Goal: Information Seeking & Learning: Learn about a topic

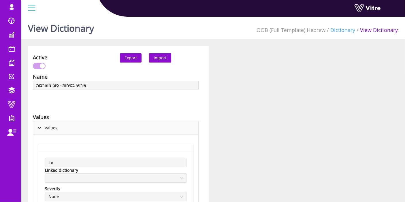
click at [343, 32] on link "Dictionary" at bounding box center [342, 30] width 25 height 7
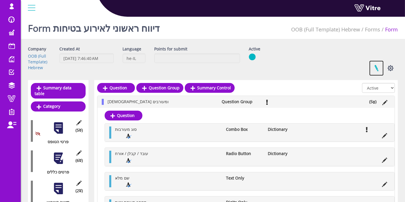
click at [376, 67] on link at bounding box center [376, 68] width 14 height 15
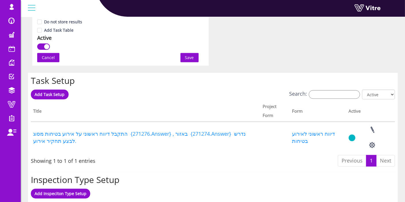
scroll to position [416, 0]
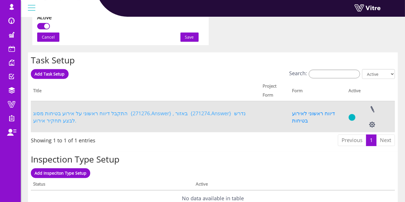
click at [137, 113] on link "התקבל דיווח ראשוני על אירוע בטיחות מסוג {271276.Answer} , באזור {271274.Answer}…" at bounding box center [139, 117] width 212 height 14
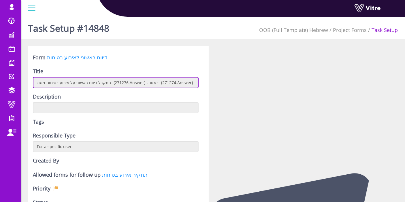
click at [147, 80] on input "התקבל דיווח ראשוני על אירוע בטיחות מסוג {271276.Answer} , באזור {271274.Answer}…" at bounding box center [116, 82] width 166 height 11
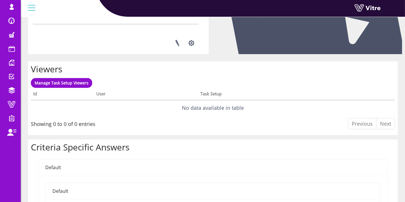
scroll to position [256, 0]
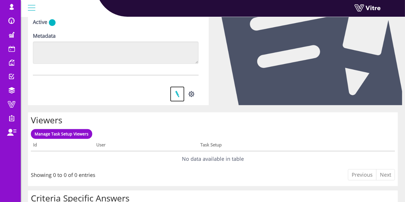
click at [179, 96] on link at bounding box center [177, 93] width 14 height 15
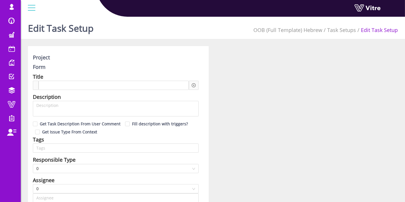
type input "Lishay Peled SU"
checkbox input "true"
type input "24"
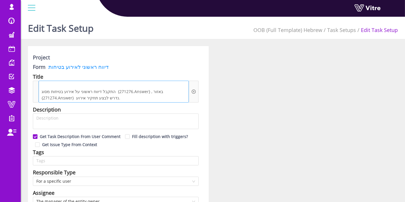
click at [128, 93] on span "התקבל דיווח ראשוני על אירוע בטיחות מסוג {271276.Answer} , באזור {271274.Answer}…" at bounding box center [113, 94] width 147 height 13
click at [149, 93] on span "התקבל דיווח ראשוני על אירוע בטיחות מסוג {271276.Answer} , באזור {271274.Answer}…" at bounding box center [113, 94] width 147 height 13
click at [100, 93] on span "התקבל דיווח ראשוני על אירוע בטיחות מסוג {271276.Answer} , באזור {271274.Answer}…" at bounding box center [113, 94] width 147 height 13
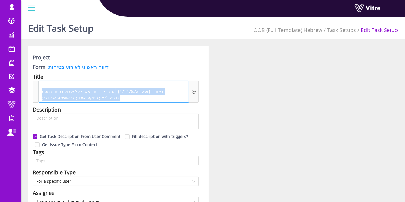
click at [100, 93] on span "התקבל דיווח ראשוני על אירוע בטיחות מסוג {271276.Answer} , באזור {271274.Answer}…" at bounding box center [113, 94] width 147 height 13
copy span "התקבל דיווח ראשוני על אירוע בטיחות מסוג {271276.Answer} , באזור {271274.Answer}…"
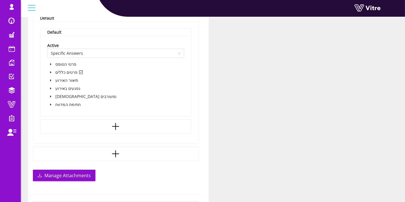
scroll to position [416, 0]
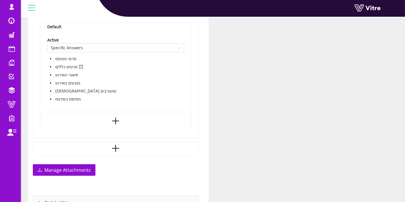
click at [50, 64] on span at bounding box center [50, 66] width 7 height 7
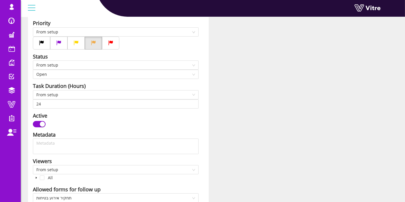
scroll to position [192, 0]
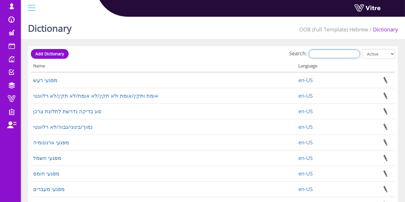
click at [340, 54] on input "Search:" at bounding box center [334, 54] width 51 height 9
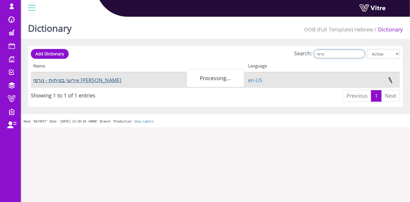
type input "גורמי"
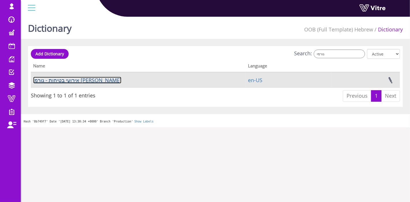
click at [74, 80] on link "אירועי בטיחות - גורמי [PERSON_NAME]" at bounding box center [77, 80] width 88 height 7
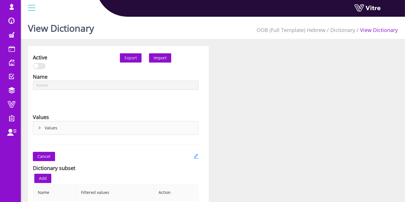
type input "אירועי בטיחות - גורמי [PERSON_NAME]"
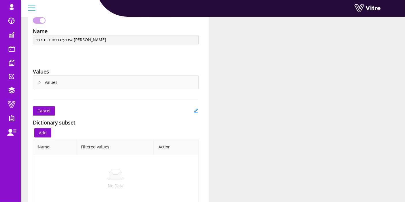
scroll to position [9, 0]
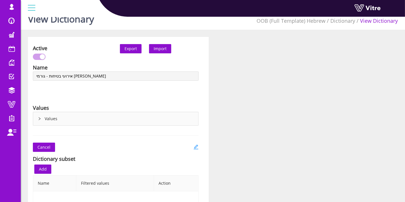
click at [41, 112] on div "Values" at bounding box center [115, 118] width 165 height 13
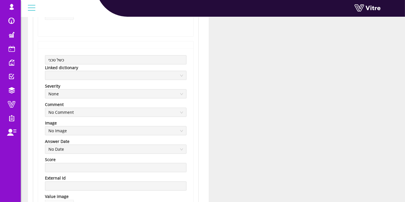
scroll to position [977, 0]
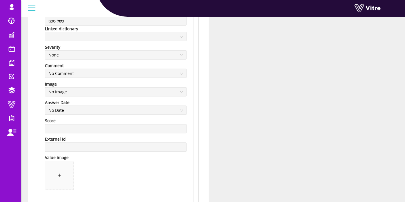
drag, startPoint x: 84, startPoint y: 26, endPoint x: 82, endPoint y: 23, distance: 3.1
click at [84, 26] on div "Linked dictionary" at bounding box center [115, 29] width 141 height 6
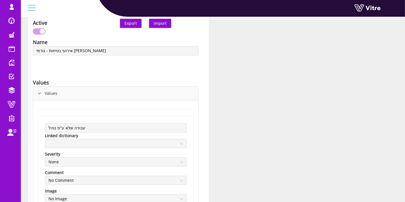
scroll to position [0, 0]
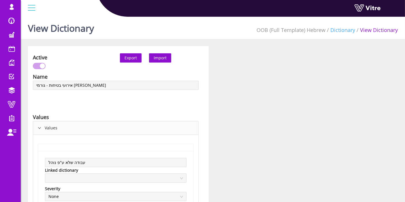
click at [346, 30] on link "Dictionary" at bounding box center [342, 30] width 25 height 7
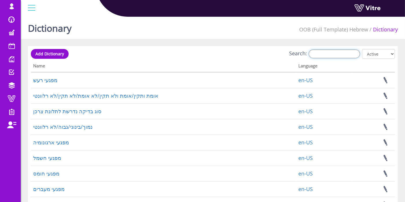
click at [333, 57] on input "Search:" at bounding box center [334, 54] width 51 height 9
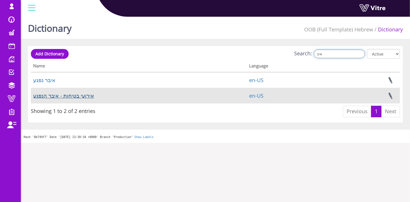
type input "איב"
click at [83, 97] on link "אירועי בטיחות - איבר הנפגע" at bounding box center [63, 95] width 61 height 7
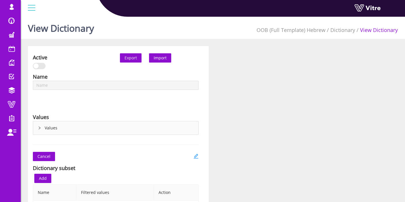
type input "אירועי בטיחות - איבר הנפגע"
click at [52, 128] on div "Values" at bounding box center [115, 127] width 165 height 13
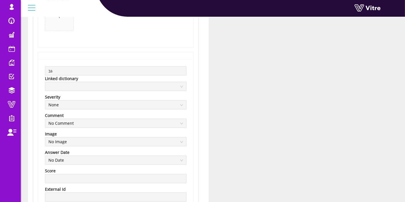
scroll to position [512, 0]
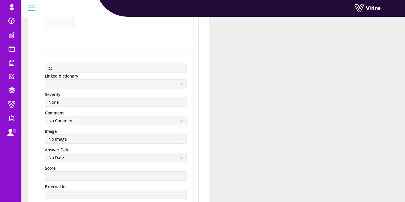
click at [90, 61] on div "גב Linked dictionary Severity None Comment No Comment Image No Image Answer Dat…" at bounding box center [115, 155] width 155 height 197
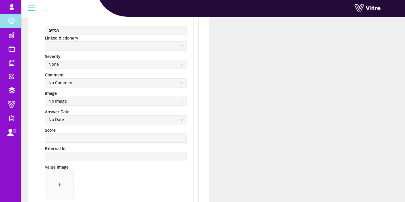
scroll to position [1120, 0]
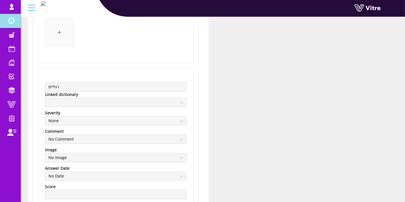
click at [9, 17] on span at bounding box center [11, 20] width 14 height 7
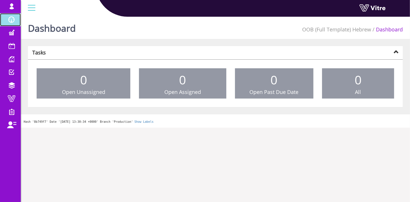
click at [14, 18] on span at bounding box center [11, 19] width 14 height 7
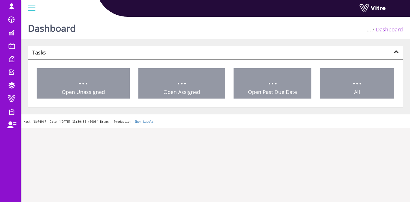
click at [15, 9] on span at bounding box center [11, 6] width 14 height 7
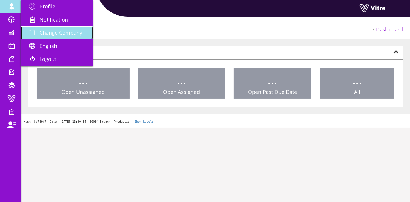
click at [65, 34] on span "Change Company" at bounding box center [60, 32] width 43 height 7
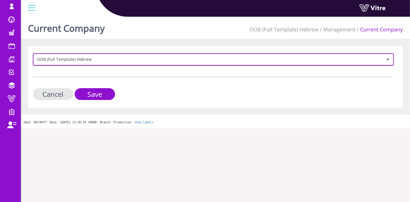
click at [96, 61] on span "OOB (Full Template) Hebrew" at bounding box center [208, 59] width 349 height 10
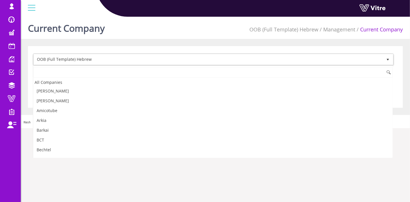
scroll to position [440, 0]
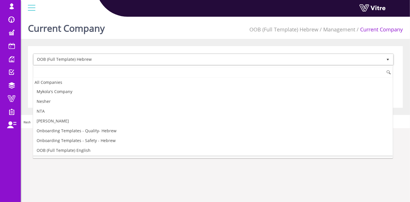
type input "ל"
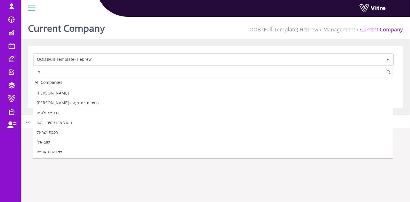
scroll to position [0, 0]
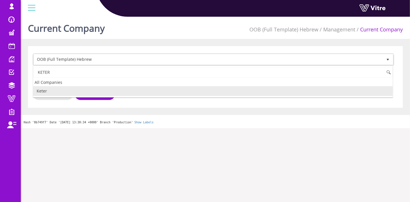
click at [85, 91] on li "Keter" at bounding box center [212, 91] width 359 height 10
type input "KETER"
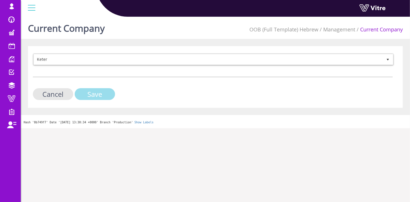
click at [102, 95] on input "Save" at bounding box center [95, 94] width 40 height 12
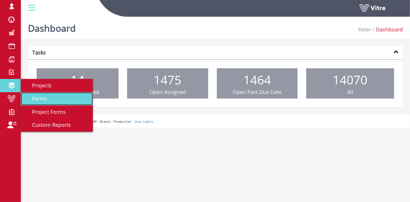
click at [46, 99] on span "Forms" at bounding box center [36, 98] width 22 height 7
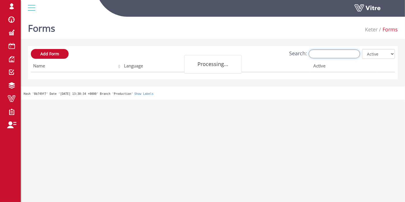
click at [331, 52] on input "Search:" at bounding box center [334, 54] width 51 height 9
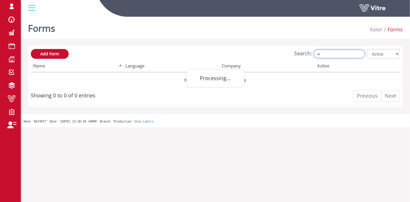
type input "א"
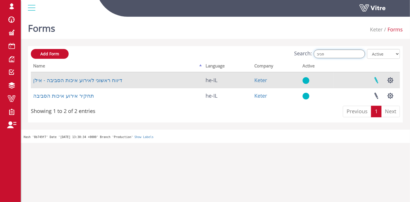
type input "סביב"
click at [380, 80] on link at bounding box center [376, 80] width 14 height 15
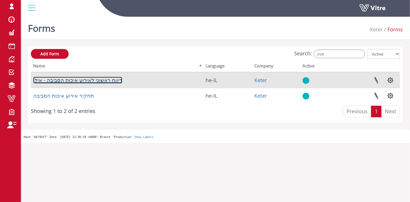
click at [84, 82] on link "דיווח ראשוני לאירוע איכות הסביבה - אילן" at bounding box center [77, 80] width 89 height 7
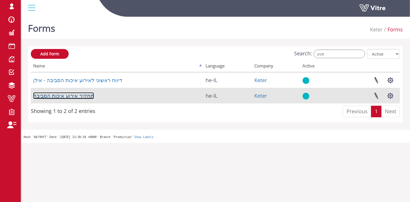
click at [73, 97] on link "תחקיר אירוע איכות הסביבה" at bounding box center [63, 95] width 61 height 7
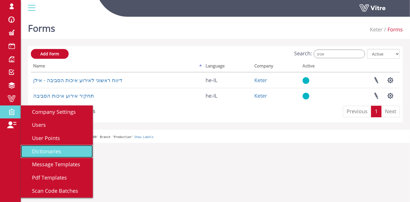
click at [41, 151] on span "Dictionaries" at bounding box center [43, 151] width 36 height 7
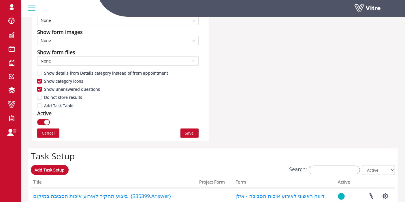
scroll to position [448, 0]
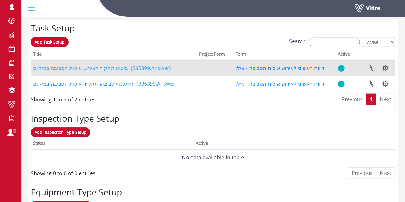
click at [114, 67] on link "ביצוע תחקיר לאירוע איכות הסביבה במיקום {335399.Answer}" at bounding box center [102, 68] width 138 height 7
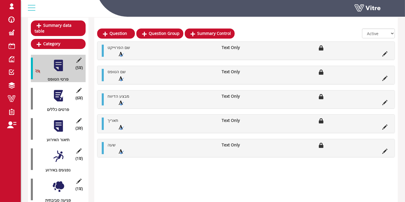
scroll to position [64, 0]
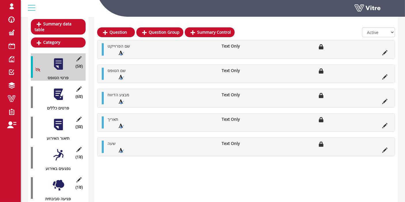
click at [61, 155] on div "(1 ) נפגעים באירוע" at bounding box center [58, 157] width 55 height 27
click at [59, 179] on div at bounding box center [58, 185] width 13 height 13
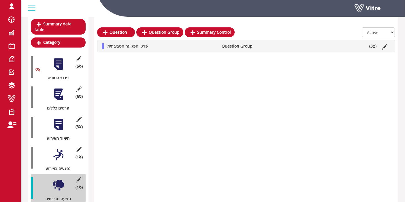
click at [373, 46] on icon at bounding box center [374, 47] width 3 height 4
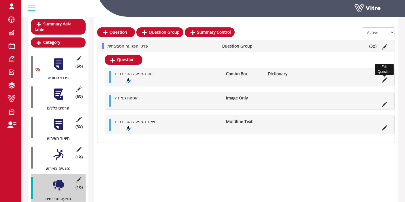
click at [385, 78] on icon at bounding box center [384, 80] width 5 height 5
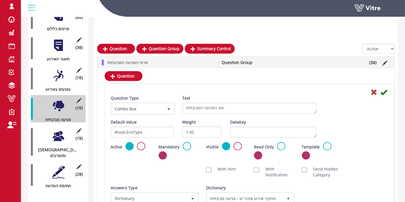
scroll to position [160, 0]
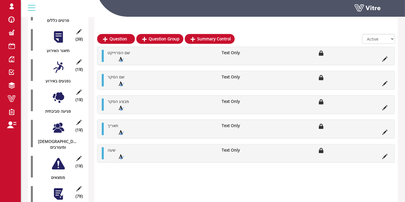
scroll to position [160, 0]
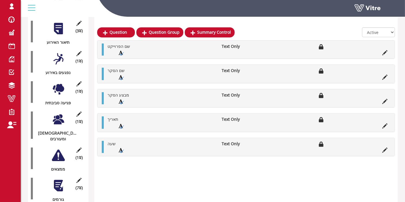
click at [60, 179] on div at bounding box center [58, 185] width 13 height 13
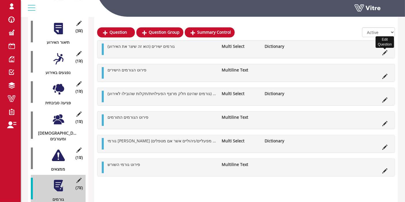
click at [384, 53] on icon at bounding box center [384, 52] width 5 height 5
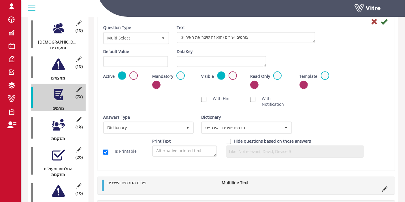
scroll to position [224, 0]
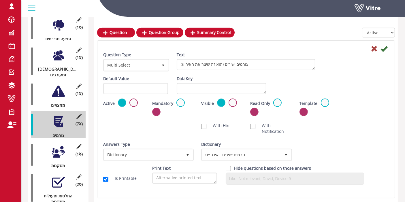
click at [378, 43] on div "Question Type Multi Select 32 Text גורמים ישירים (הוא זה שיצר את האירוע) Defaul…" at bounding box center [245, 119] width 297 height 157
click at [374, 48] on icon at bounding box center [374, 48] width 7 height 7
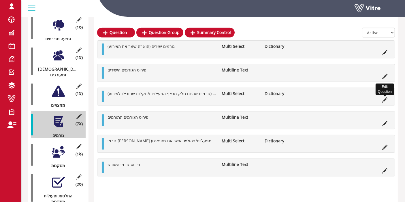
click at [384, 100] on icon at bounding box center [384, 99] width 5 height 5
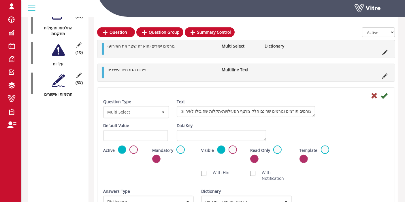
scroll to position [480, 0]
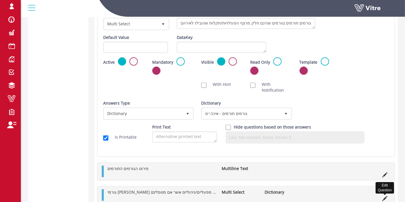
click at [385, 196] on icon at bounding box center [384, 198] width 5 height 5
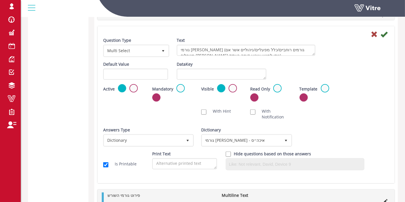
scroll to position [469, 0]
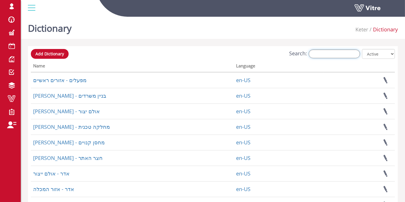
click at [338, 50] on input "Search:" at bounding box center [334, 54] width 51 height 9
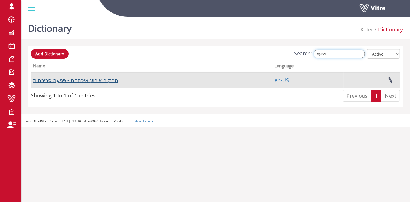
type input "פגיעה"
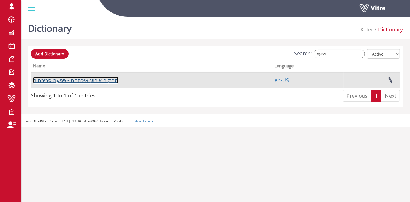
click at [84, 81] on link "תחקיר אירוע איכה״ס - פגיעה סביבתית" at bounding box center [75, 80] width 85 height 7
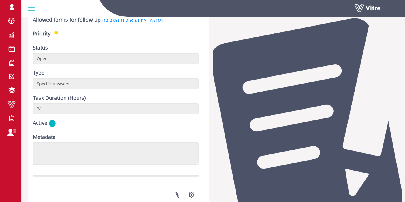
scroll to position [192, 0]
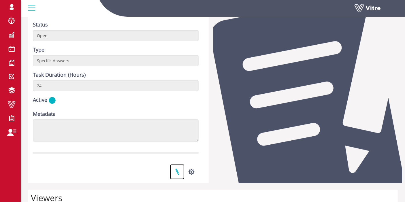
click at [176, 170] on link at bounding box center [177, 171] width 14 height 15
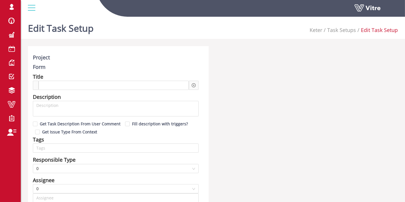
type input "Lishay Peled SU"
type input "24"
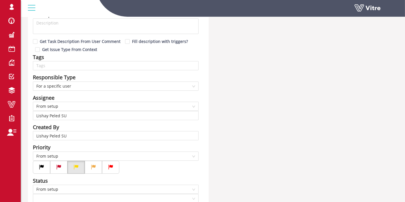
checkbox input "true"
type input "[PERSON_NAME]"
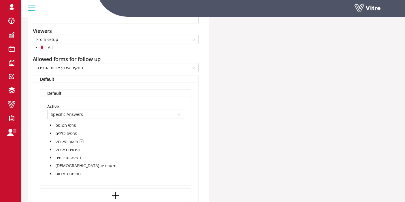
scroll to position [358, 0]
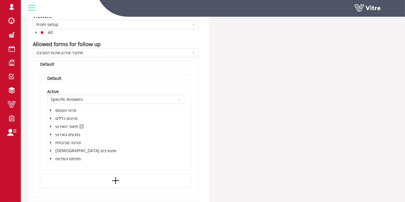
click at [51, 125] on icon "caret-down" at bounding box center [50, 126] width 3 height 3
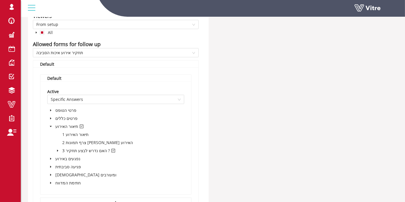
click at [56, 150] on icon "caret-down" at bounding box center [57, 150] width 3 height 3
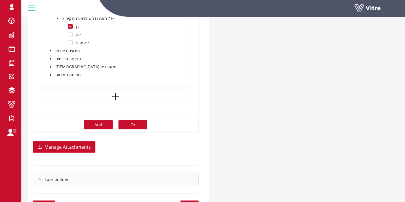
scroll to position [454, 0]
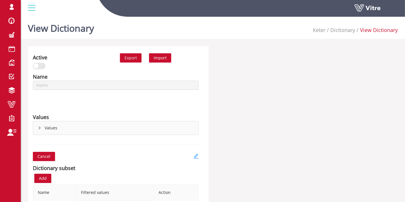
type input "תחקיר אירוע איכה״ס - פגיעה סביבתית"
click at [85, 127] on div "Values" at bounding box center [115, 127] width 165 height 13
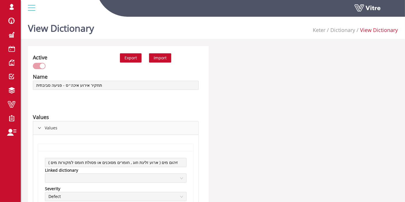
click at [339, 26] on li "Dictionary" at bounding box center [340, 30] width 30 height 8
click at [340, 32] on link "Dictionary" at bounding box center [342, 30] width 25 height 7
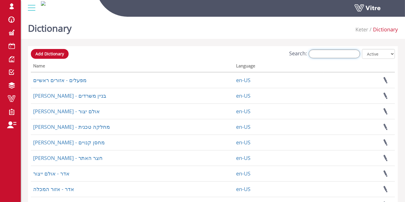
click at [324, 53] on input "Search:" at bounding box center [334, 54] width 51 height 9
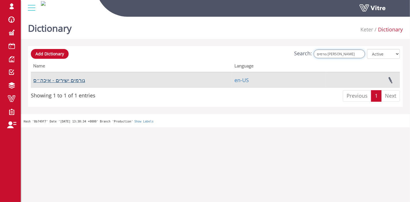
type input "גורמים [PERSON_NAME]"
click at [68, 79] on link "גורמים ישירים - איכה״ס" at bounding box center [59, 80] width 52 height 7
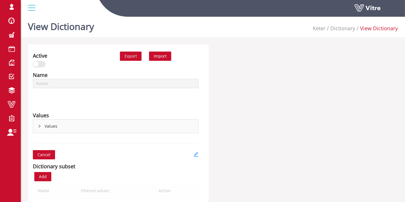
scroll to position [73, 0]
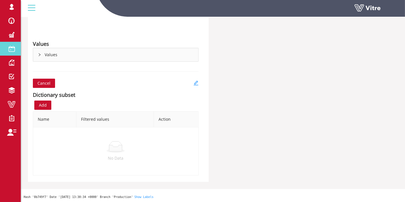
type input "גורמים ישירים - איכה״ס"
click at [40, 56] on icon "right" at bounding box center [39, 54] width 3 height 3
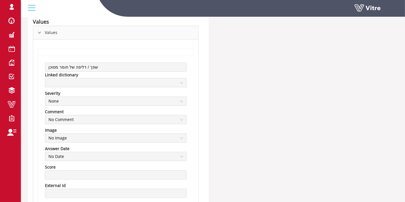
scroll to position [0, 0]
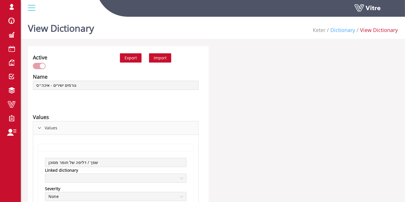
click at [344, 28] on link "Dictionary" at bounding box center [342, 30] width 25 height 7
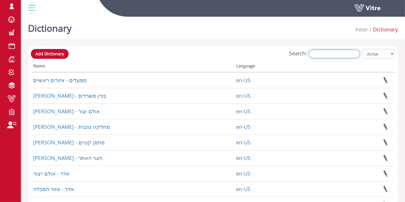
click at [333, 50] on input "Search:" at bounding box center [334, 54] width 51 height 9
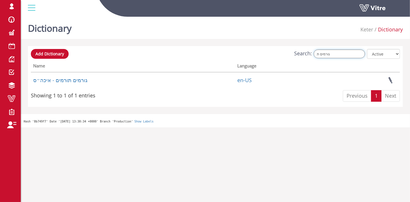
type input "גורמים ת"
click at [65, 88] on div "Add Dictionary Search: גורמים ת All Active Not Active Processing... Name Langua…" at bounding box center [215, 76] width 369 height 55
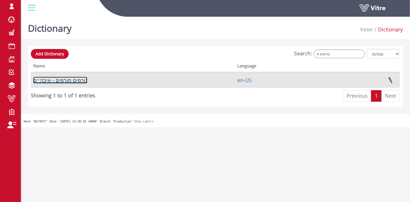
click at [67, 80] on link "גורמים תורמים - איכה״ס" at bounding box center [60, 80] width 54 height 7
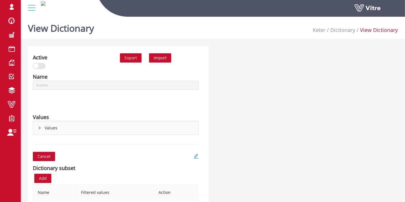
type input "גורמים תורמים - איכה״ס"
click at [35, 131] on div "Values" at bounding box center [115, 127] width 165 height 13
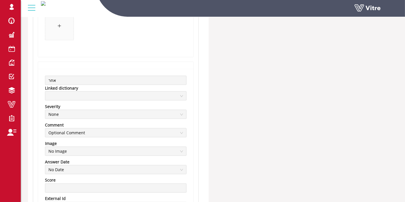
scroll to position [929, 0]
